Goal: Check status

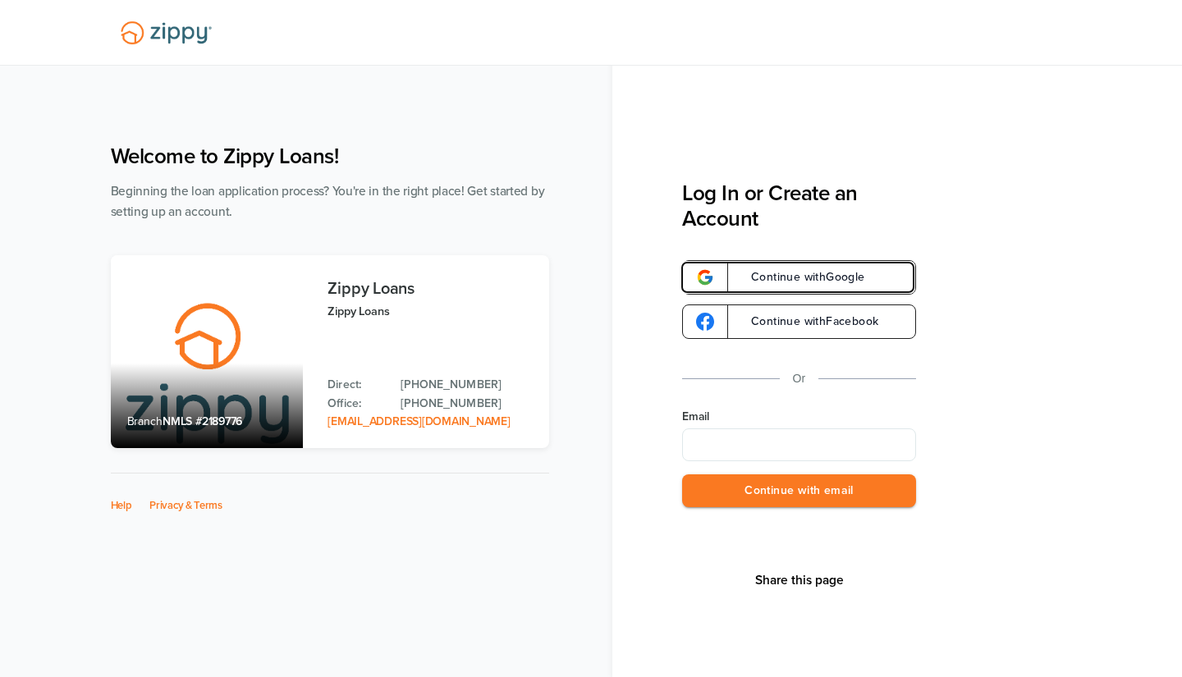
click at [837, 275] on span "Continue with Google" at bounding box center [800, 277] width 130 height 11
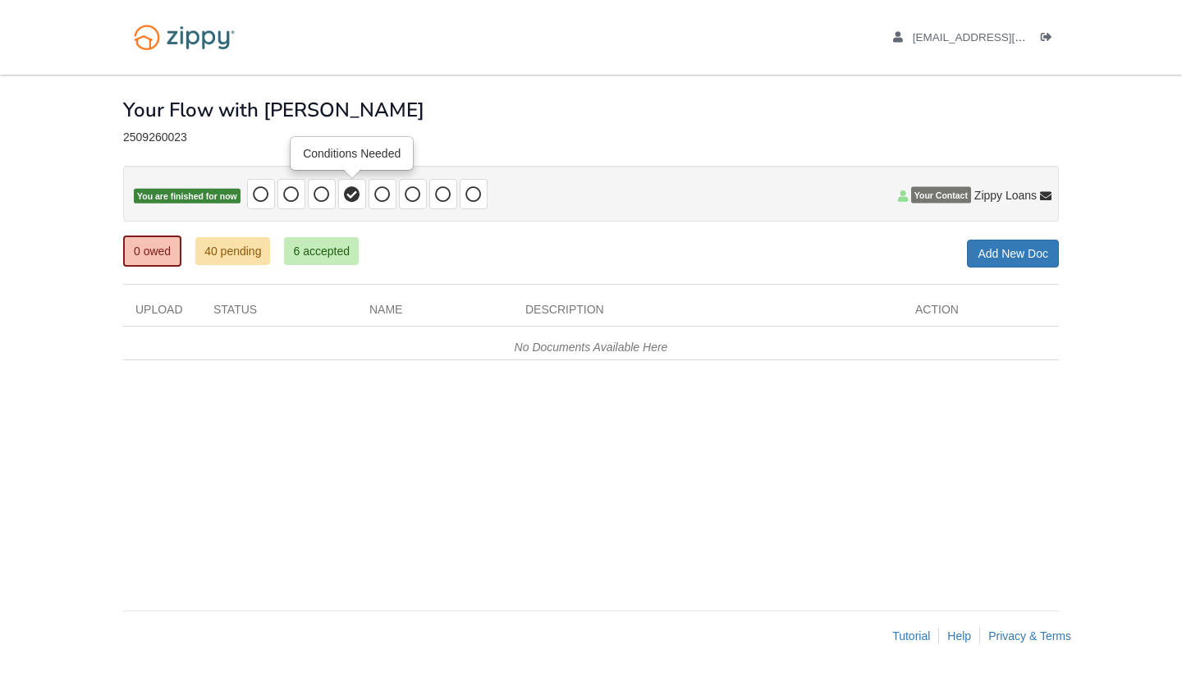
click at [350, 194] on icon at bounding box center [352, 194] width 16 height 16
click at [247, 253] on link "40 pending" at bounding box center [232, 251] width 75 height 28
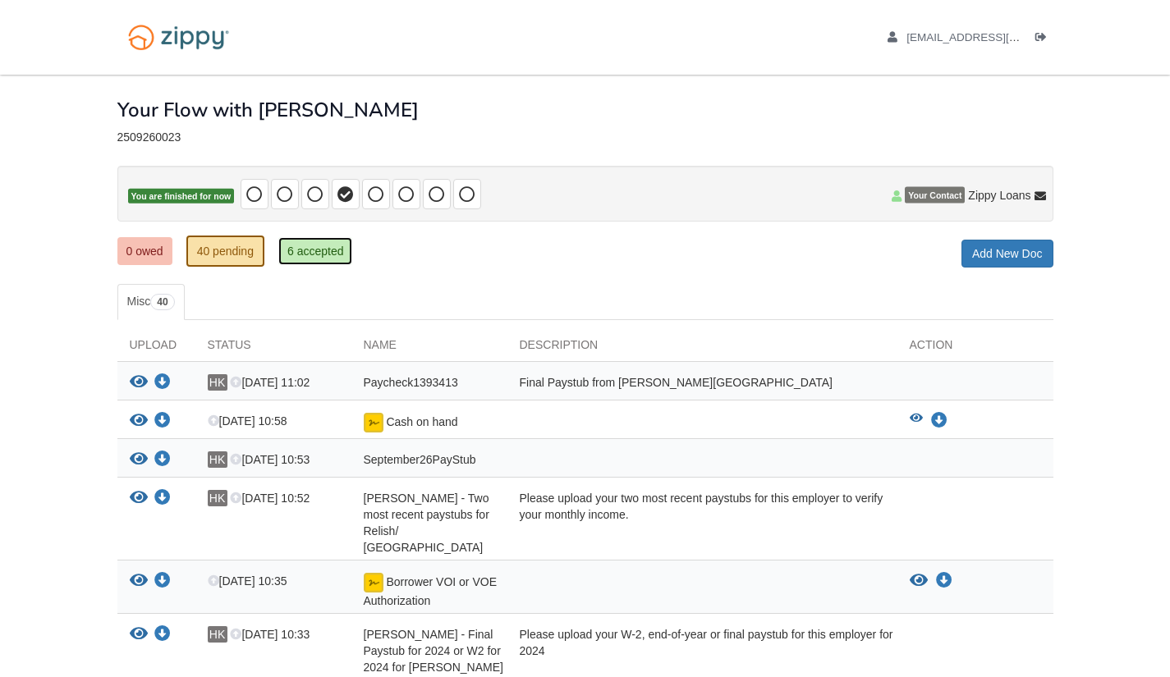
click at [301, 250] on link "6 accepted" at bounding box center [315, 251] width 75 height 28
